Goal: Task Accomplishment & Management: Use online tool/utility

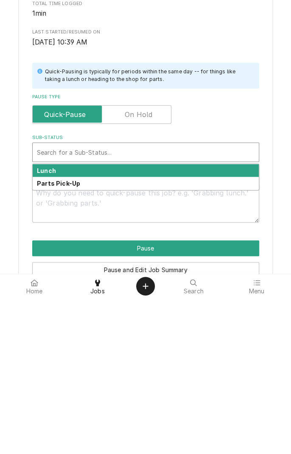
click at [53, 329] on strong "Lunch" at bounding box center [46, 326] width 19 height 7
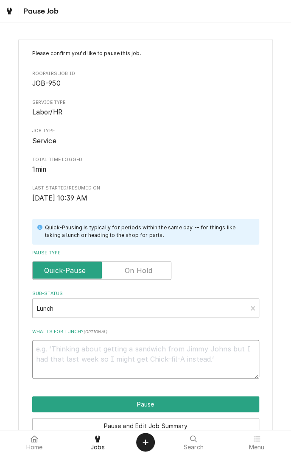
click at [132, 351] on textarea "What is for lunch? ( optional )" at bounding box center [145, 359] width 227 height 38
type textarea "x"
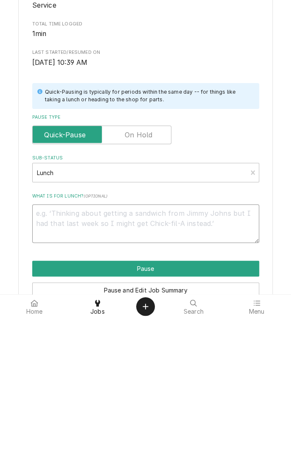
type textarea "C"
type textarea "x"
type textarea "Ch"
type textarea "x"
type textarea "Chi"
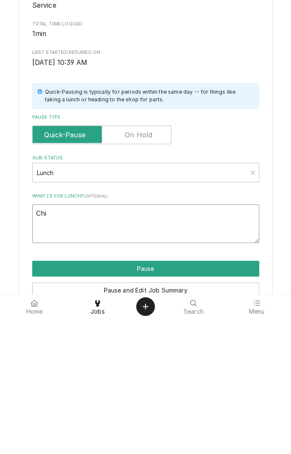
type textarea "x"
type textarea "Chic"
type textarea "x"
type textarea "Chick"
type textarea "x"
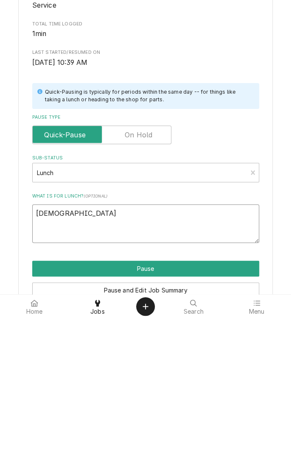
type textarea "Chicke"
type textarea "x"
type textarea "Chicken"
type textarea "x"
type textarea "Chicken"
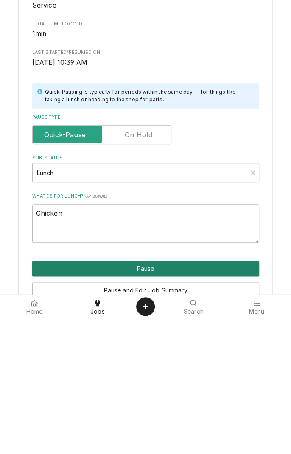
click at [157, 404] on button "Pause" at bounding box center [145, 404] width 227 height 16
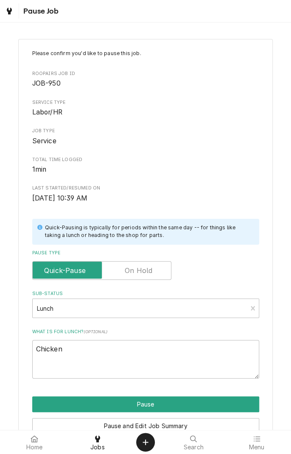
type textarea "x"
